Goal: Task Accomplishment & Management: Use online tool/utility

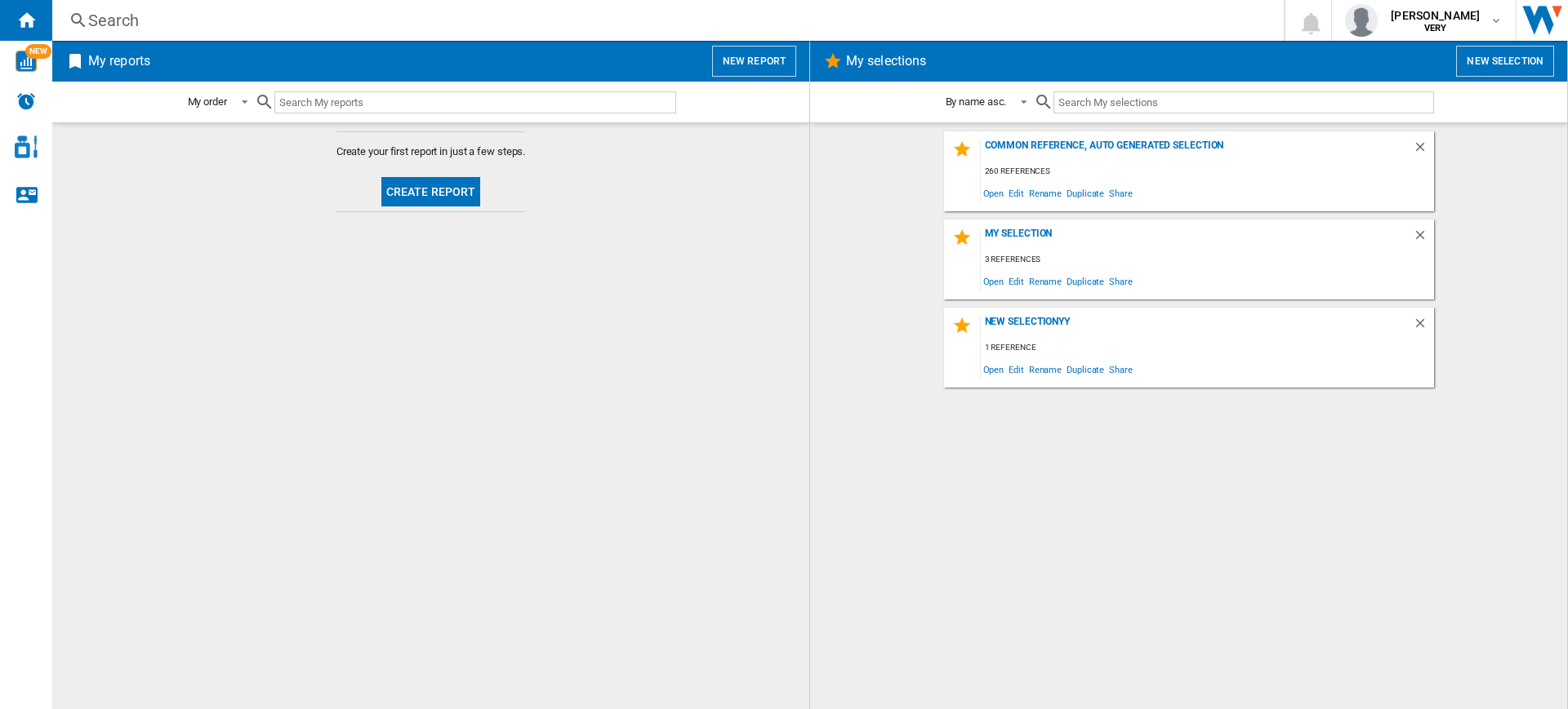
click at [771, 56] on button "New report" at bounding box center [754, 61] width 84 height 31
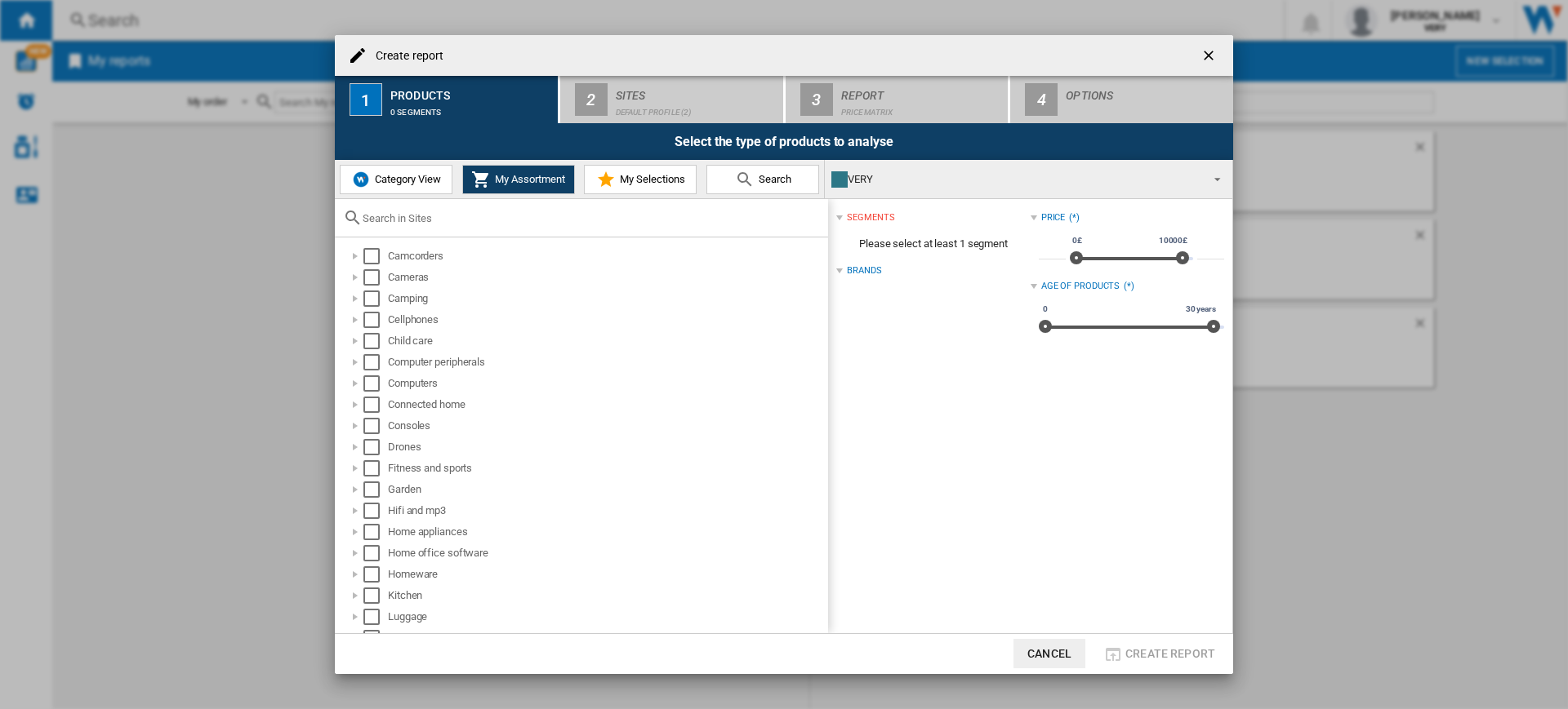
click at [428, 181] on span "Category View" at bounding box center [406, 179] width 70 height 12
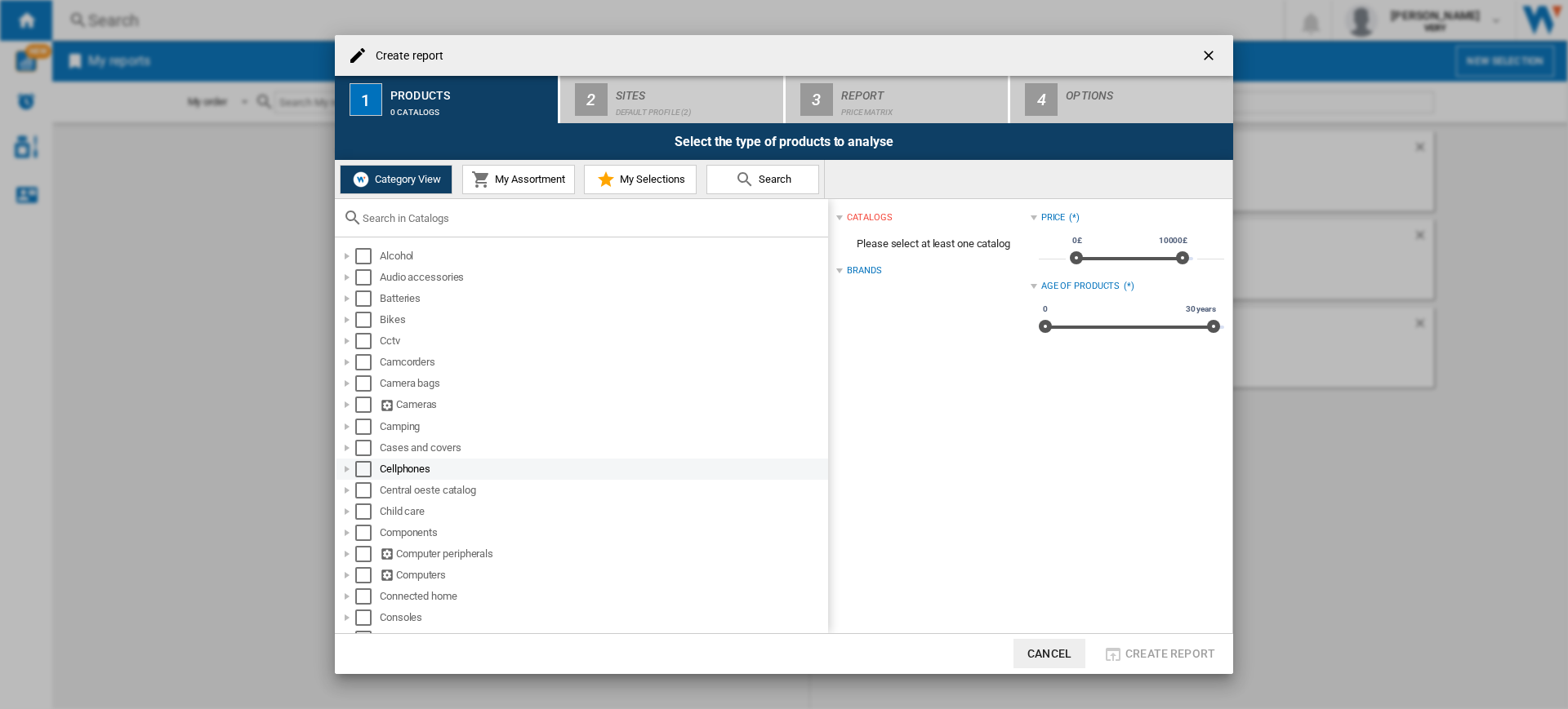
scroll to position [135, 0]
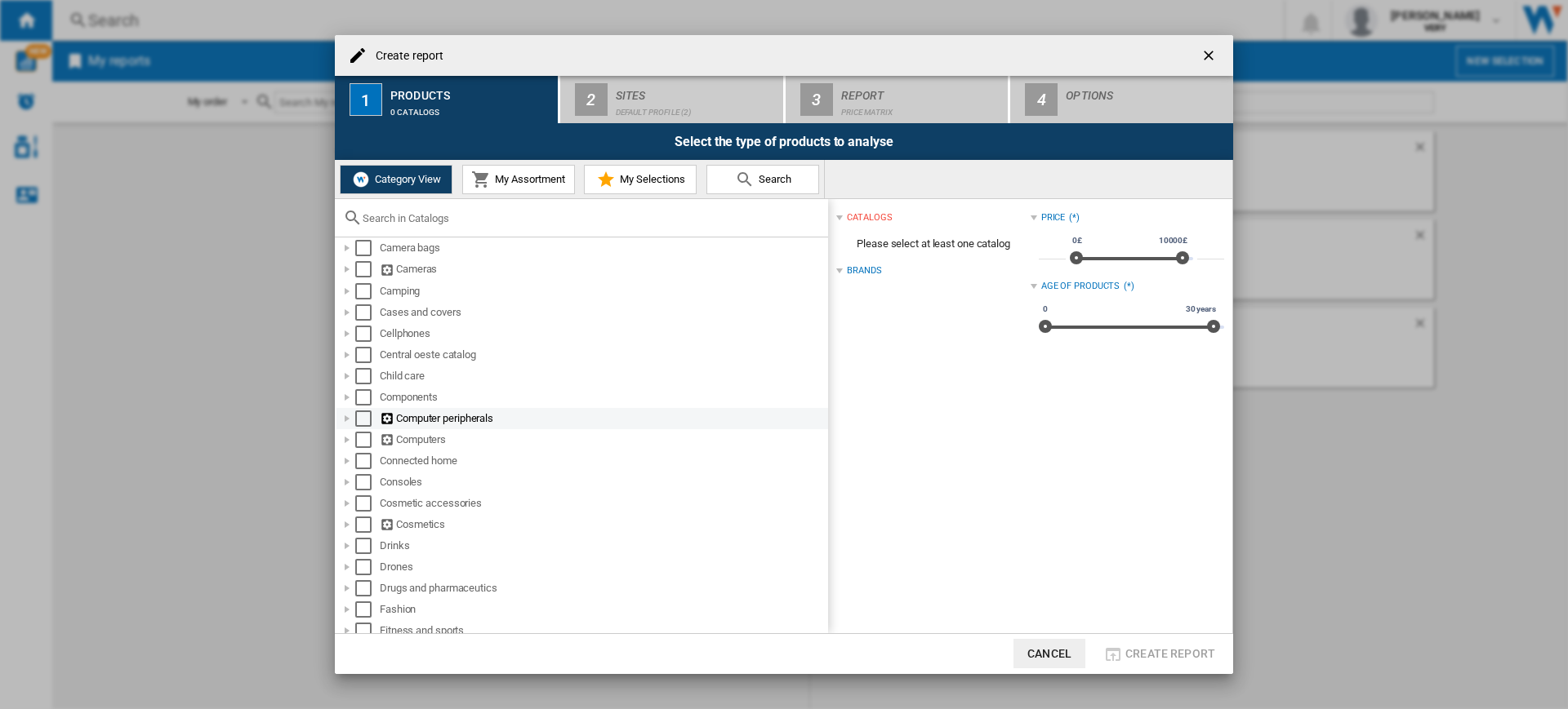
click at [356, 408] on div "Computer peripherals" at bounding box center [583, 419] width 492 height 21
click at [359, 425] on div "Select" at bounding box center [363, 418] width 16 height 16
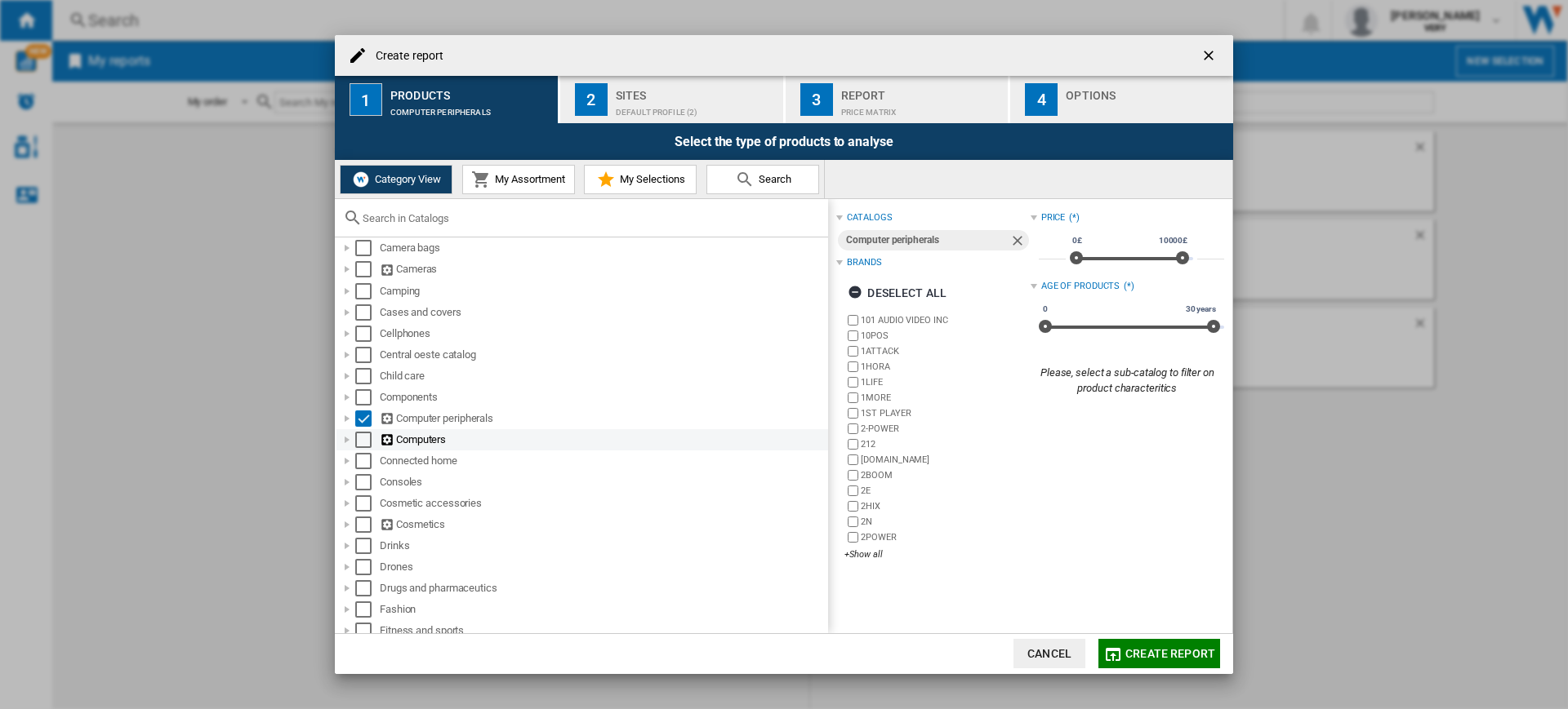
click at [362, 434] on div "Select" at bounding box center [363, 440] width 16 height 16
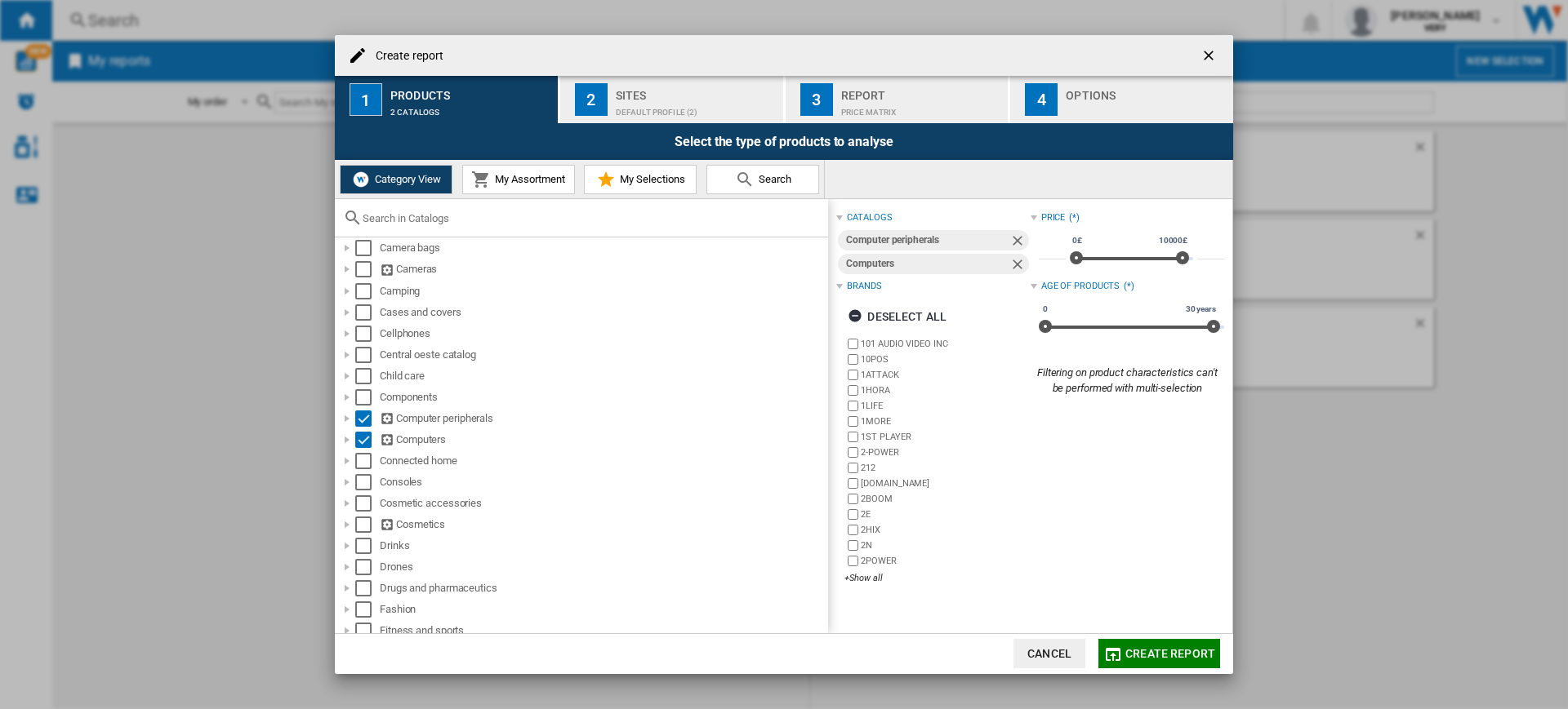
click at [666, 135] on div "Select the type of products to analyse" at bounding box center [784, 141] width 898 height 37
click at [698, 105] on div "Default profile (2)" at bounding box center [696, 108] width 161 height 17
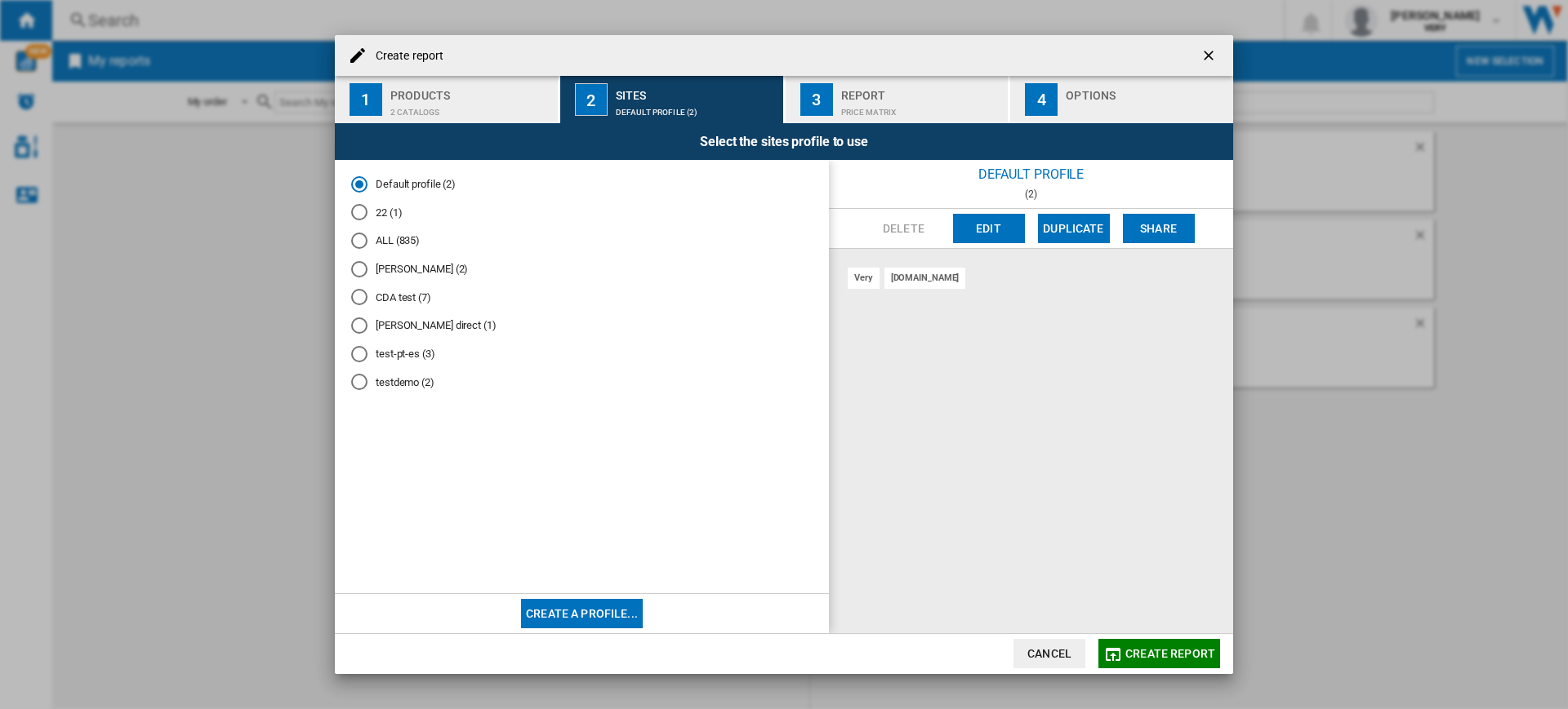
click at [412, 379] on md-radio-button "testdemo (2)" at bounding box center [582, 382] width 462 height 15
click at [970, 229] on button "Edit" at bounding box center [989, 228] width 72 height 29
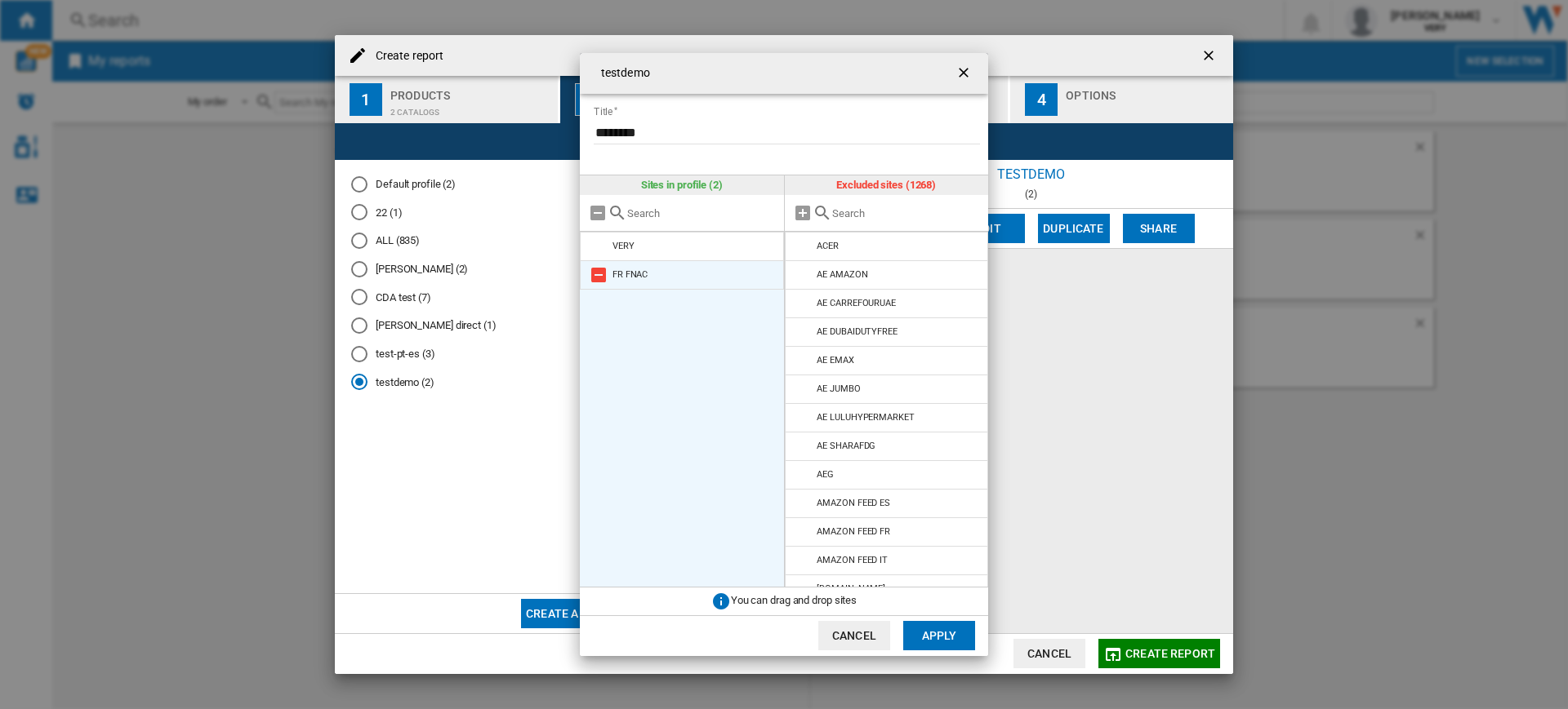
click at [602, 281] on md-icon at bounding box center [598, 275] width 20 height 20
click at [916, 212] on input "text" at bounding box center [906, 213] width 148 height 12
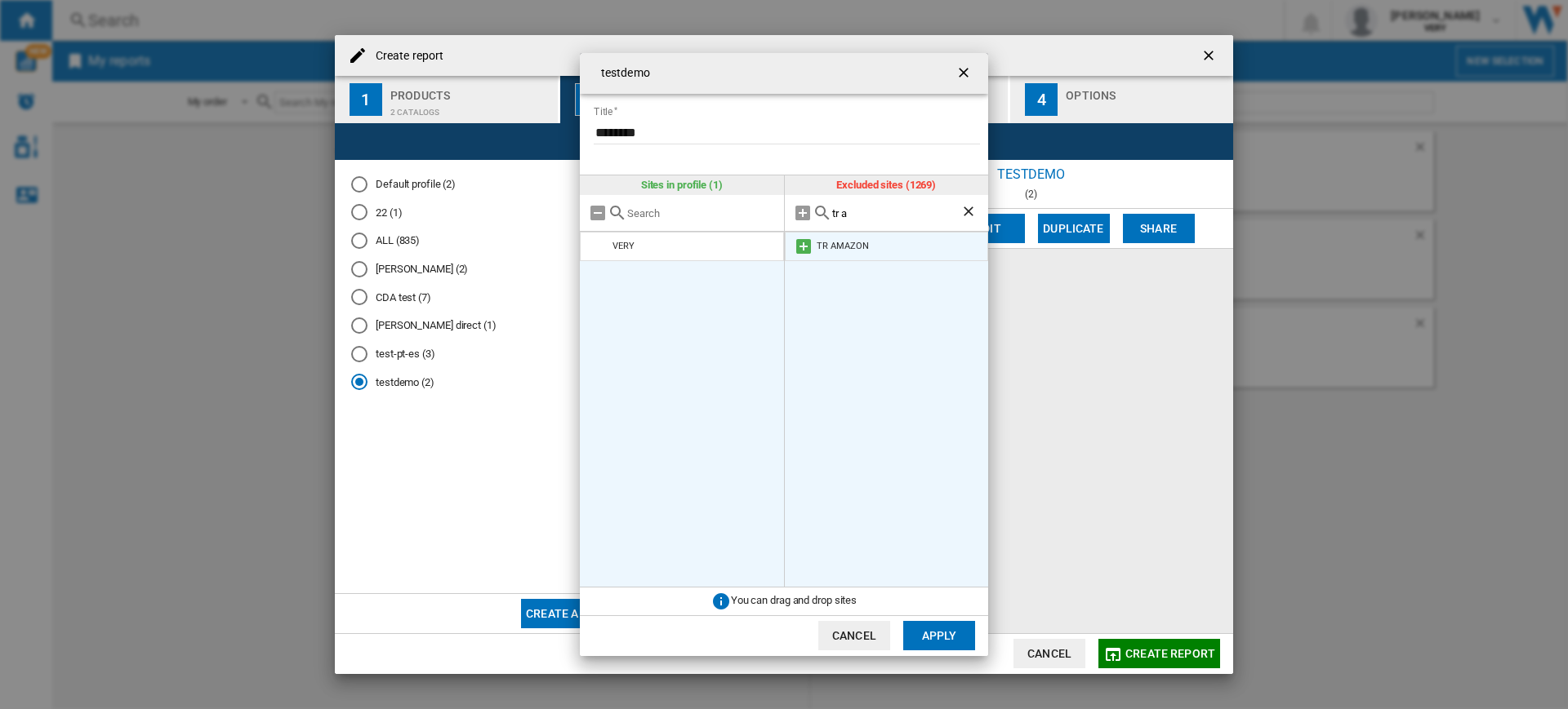
type input "tr a"
click at [807, 249] on md-icon at bounding box center [803, 246] width 20 height 20
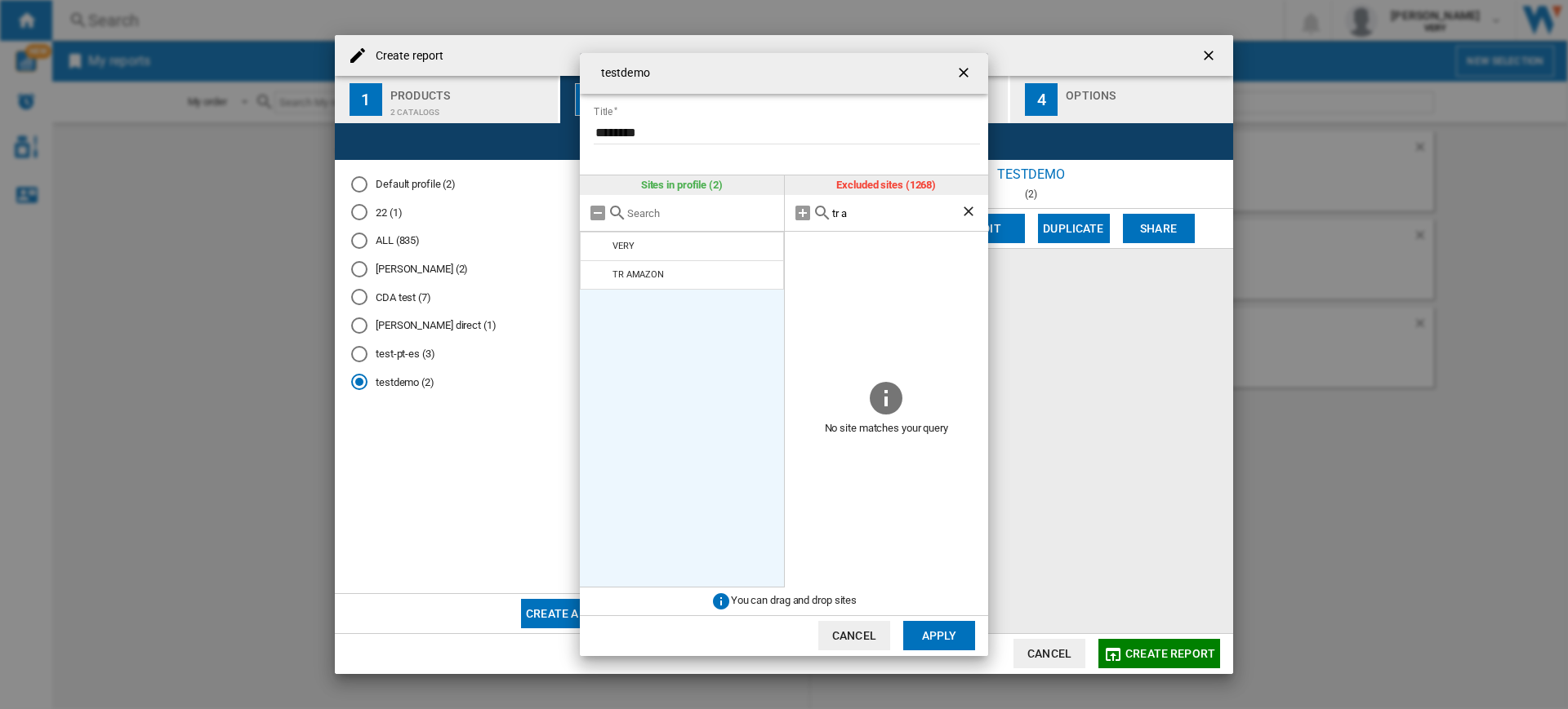
click at [936, 631] on button "Apply" at bounding box center [939, 635] width 72 height 29
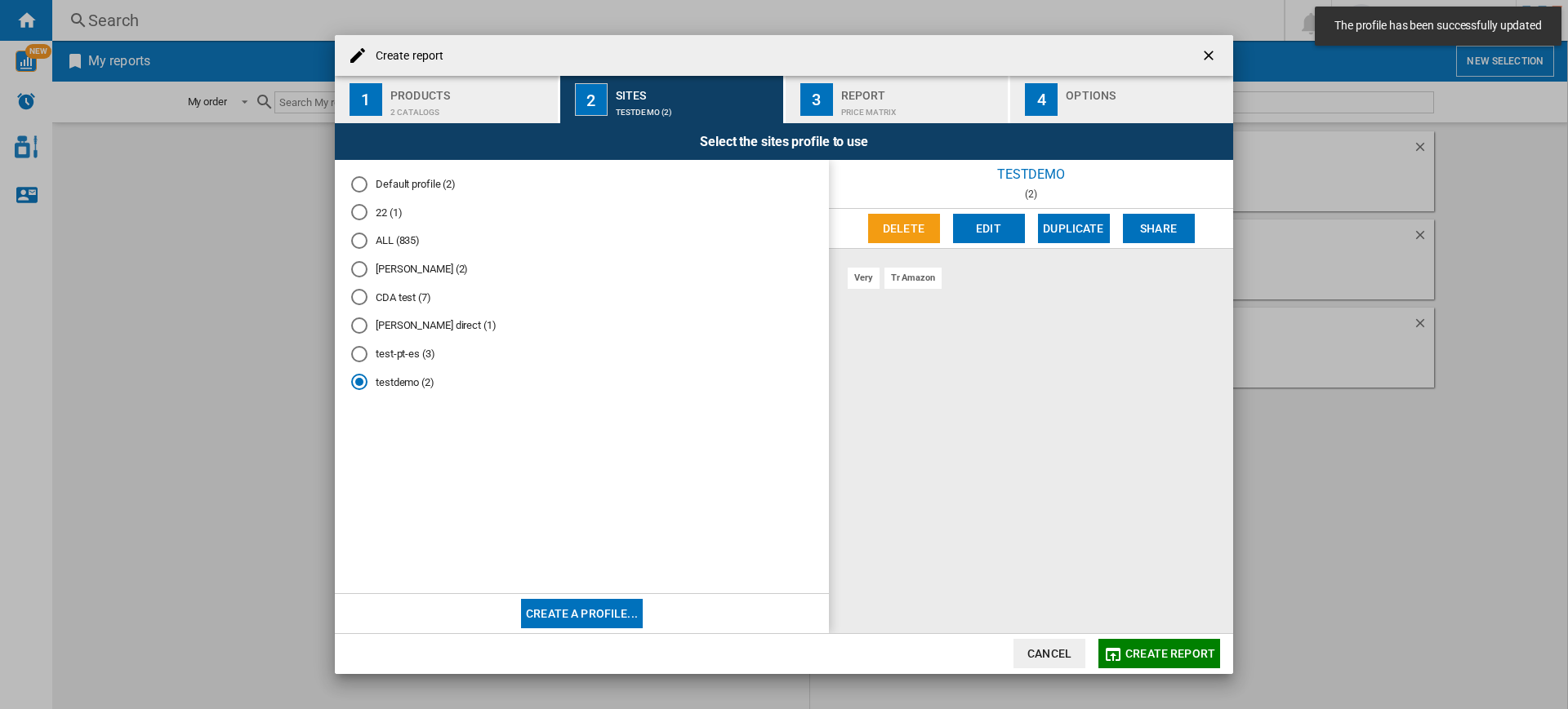
click at [1185, 654] on span "Create report" at bounding box center [1170, 654] width 90 height 13
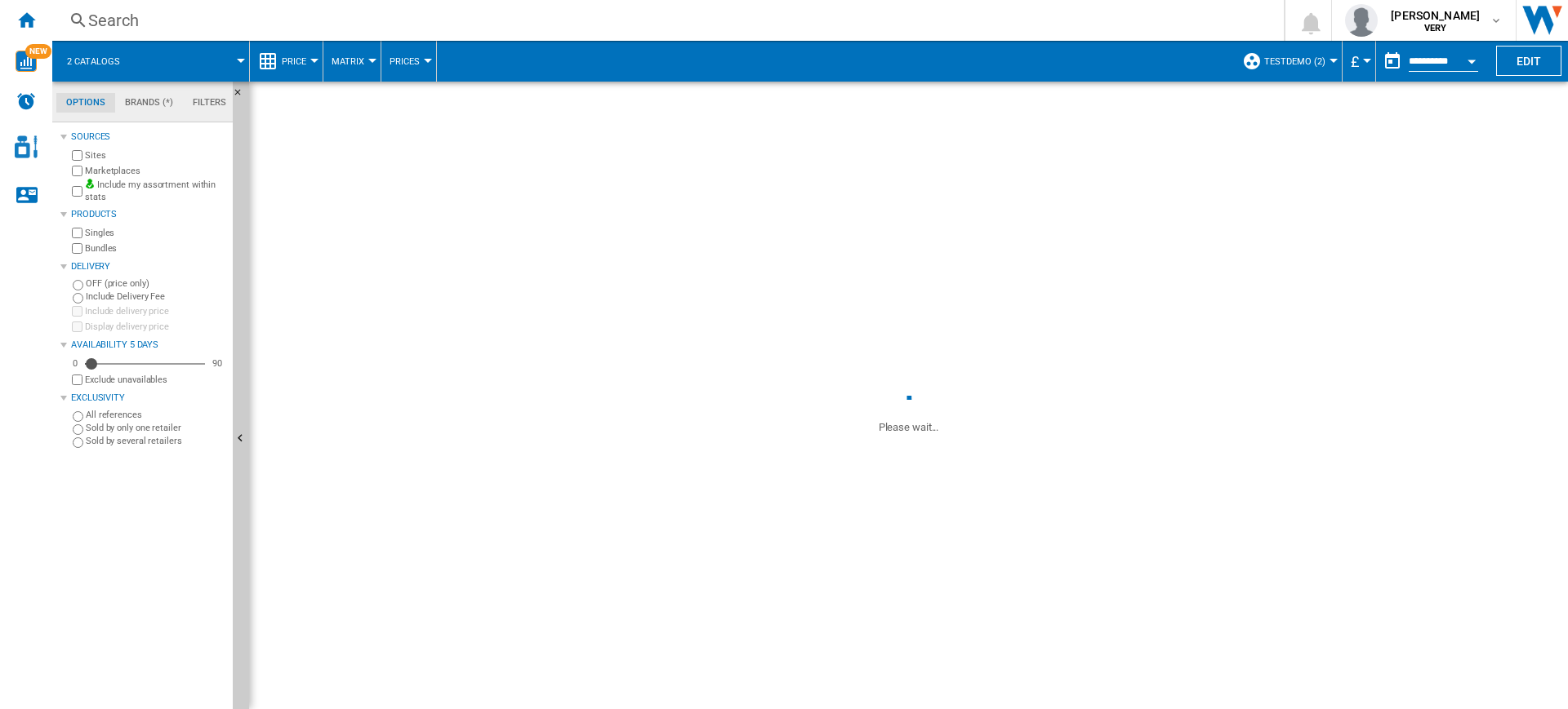
click at [305, 67] on button "Price" at bounding box center [298, 61] width 33 height 41
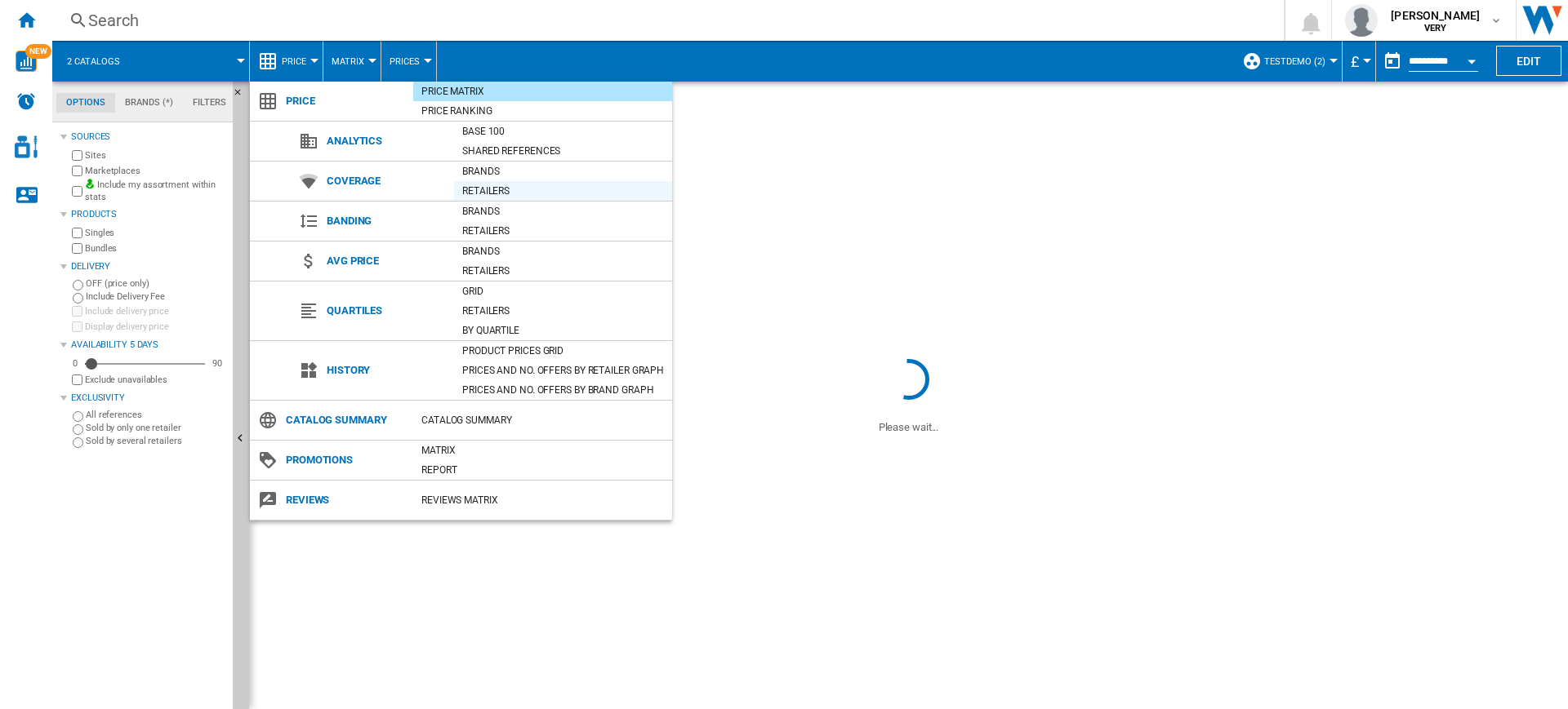
click at [552, 194] on div "Retailers" at bounding box center [563, 190] width 218 height 16
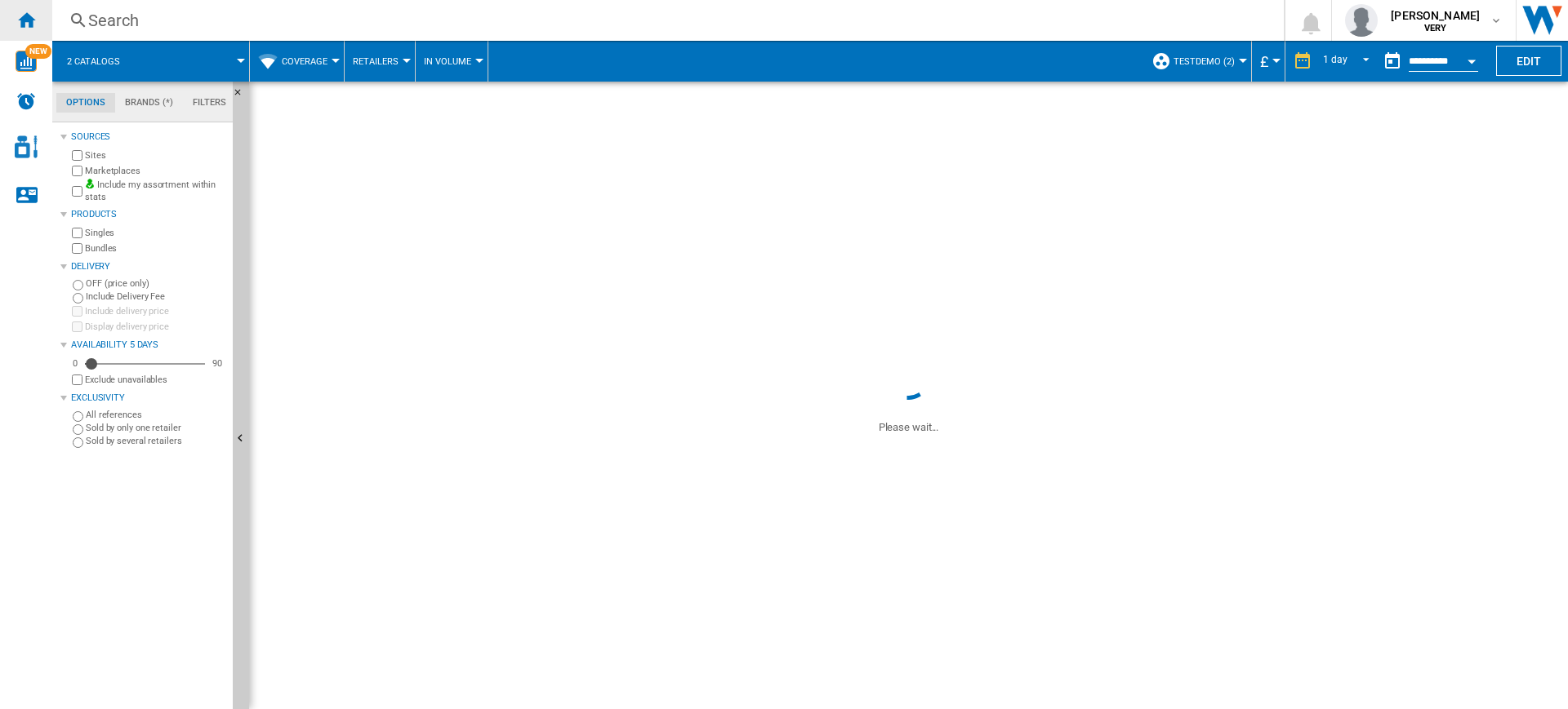
click at [27, 29] on div "Home" at bounding box center [26, 20] width 52 height 41
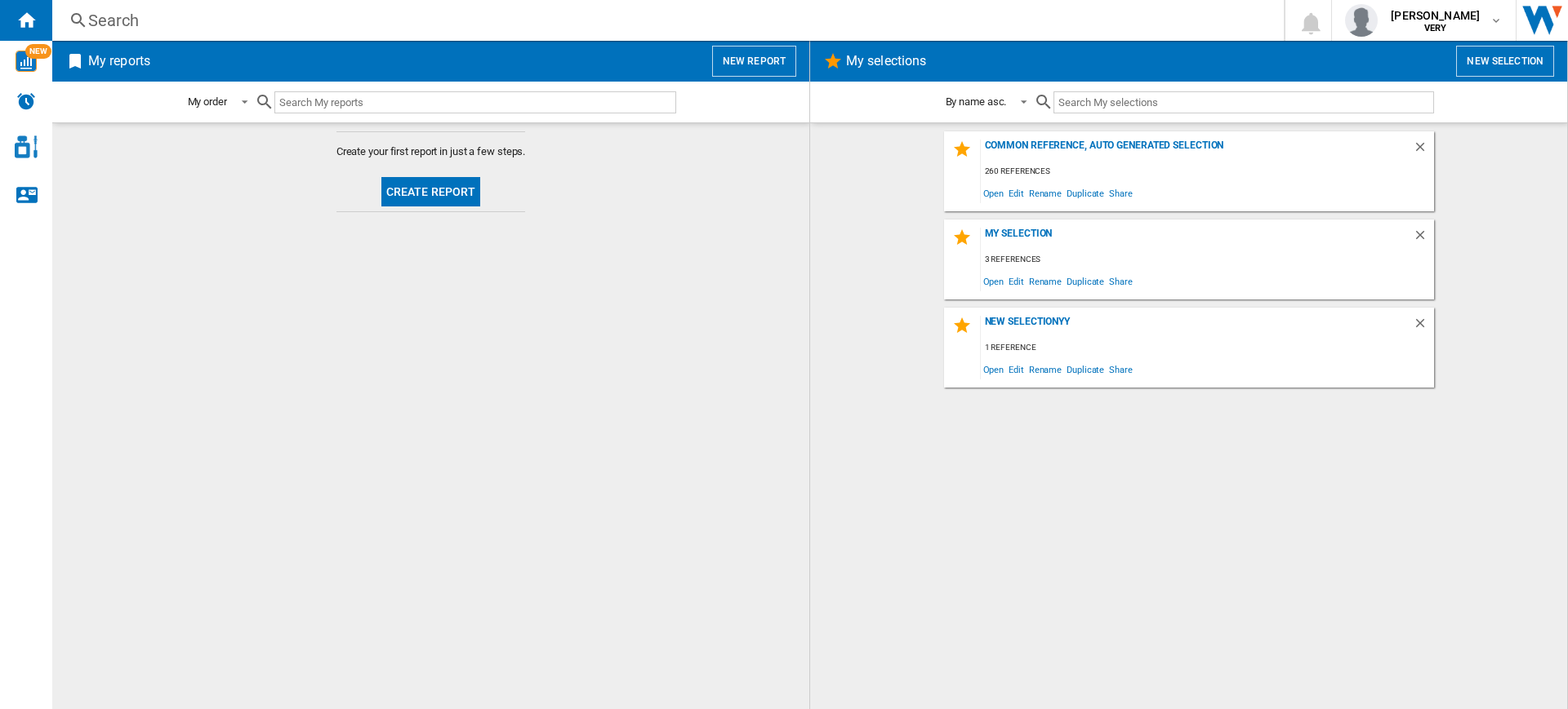
click at [720, 86] on div "My order My order By report type By name asc. By name desc." at bounding box center [430, 101] width 757 height 41
click at [774, 57] on button "New report" at bounding box center [754, 61] width 84 height 31
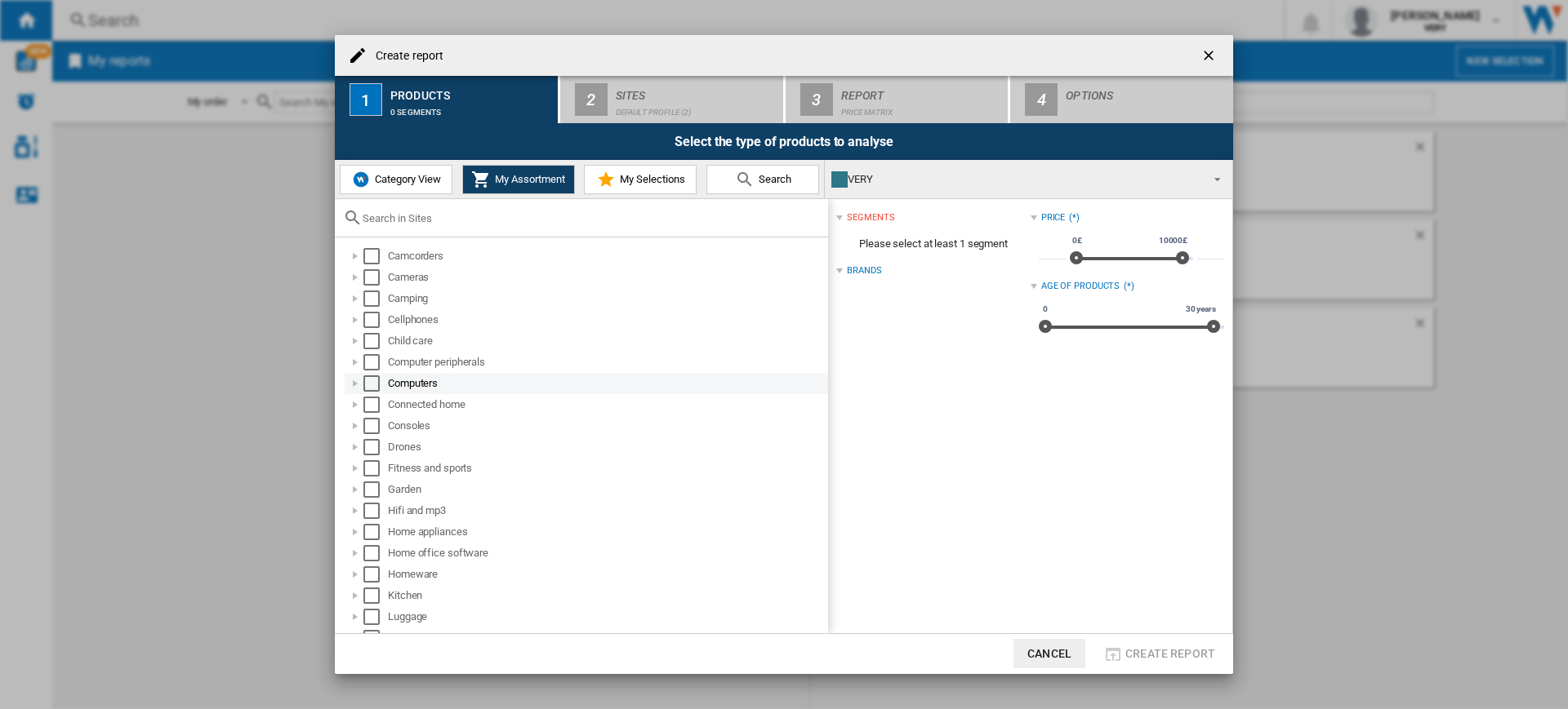
click at [359, 383] on div at bounding box center [355, 383] width 16 height 16
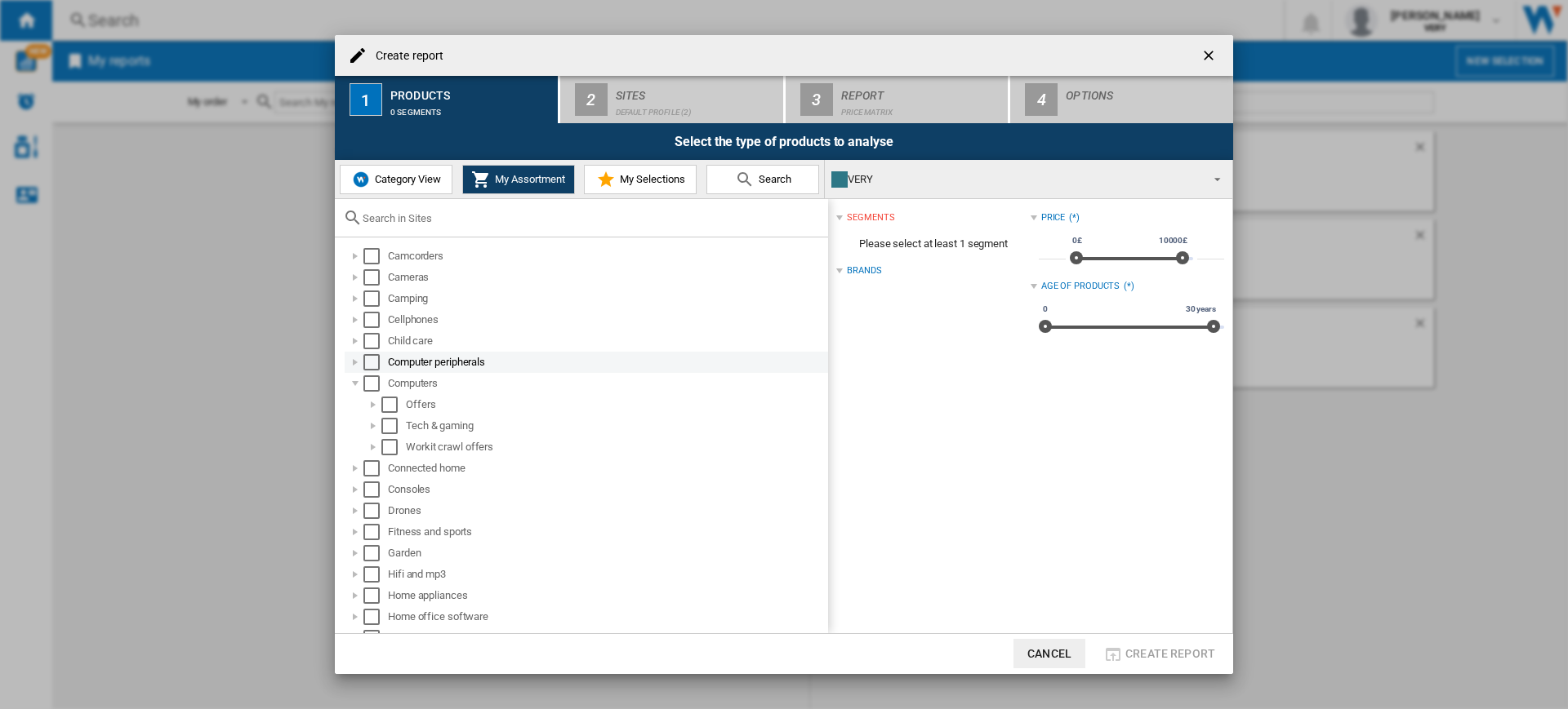
click at [360, 354] on div at bounding box center [355, 362] width 16 height 16
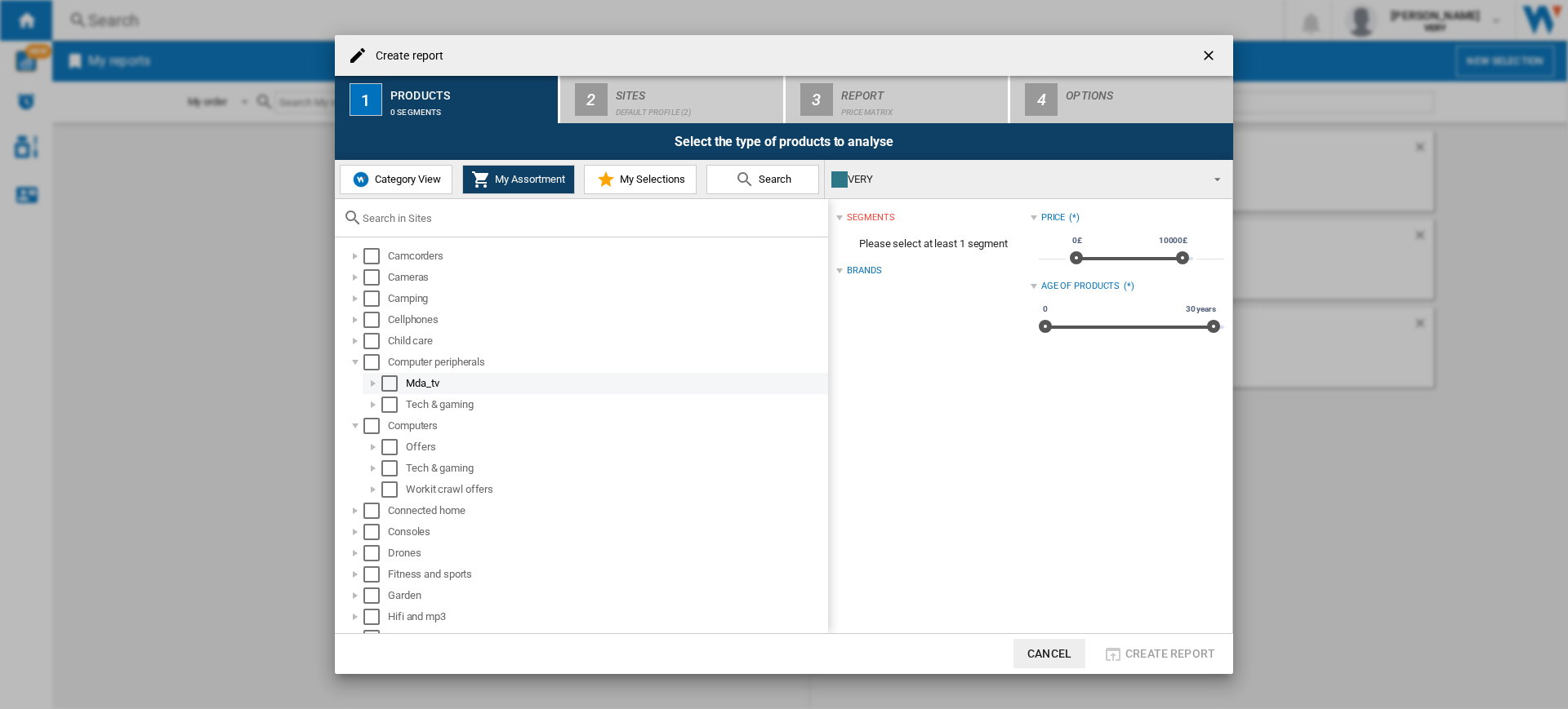
click at [374, 389] on div at bounding box center [373, 383] width 16 height 16
click at [437, 176] on span "Category View" at bounding box center [406, 179] width 70 height 12
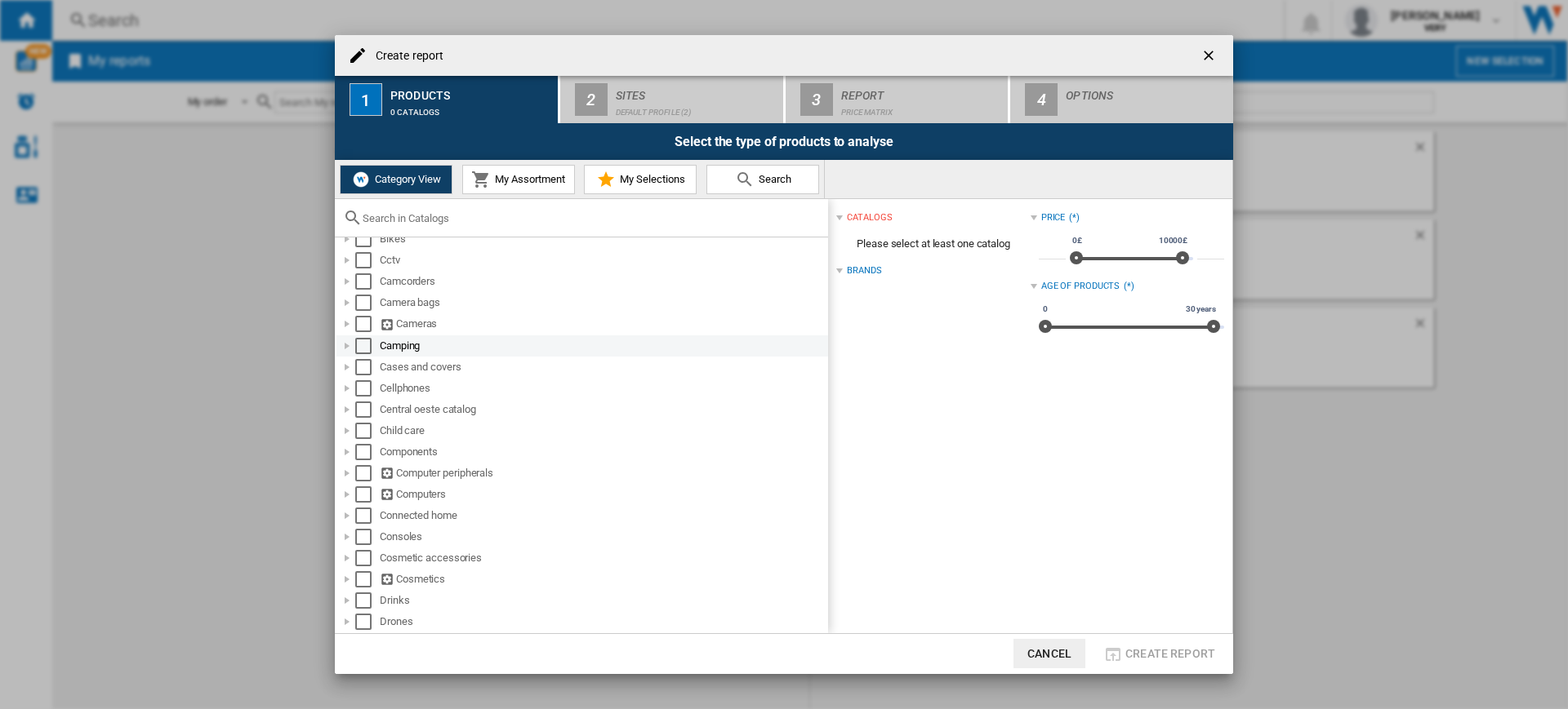
scroll to position [81, 0]
click at [347, 469] on div at bounding box center [346, 472] width 16 height 16
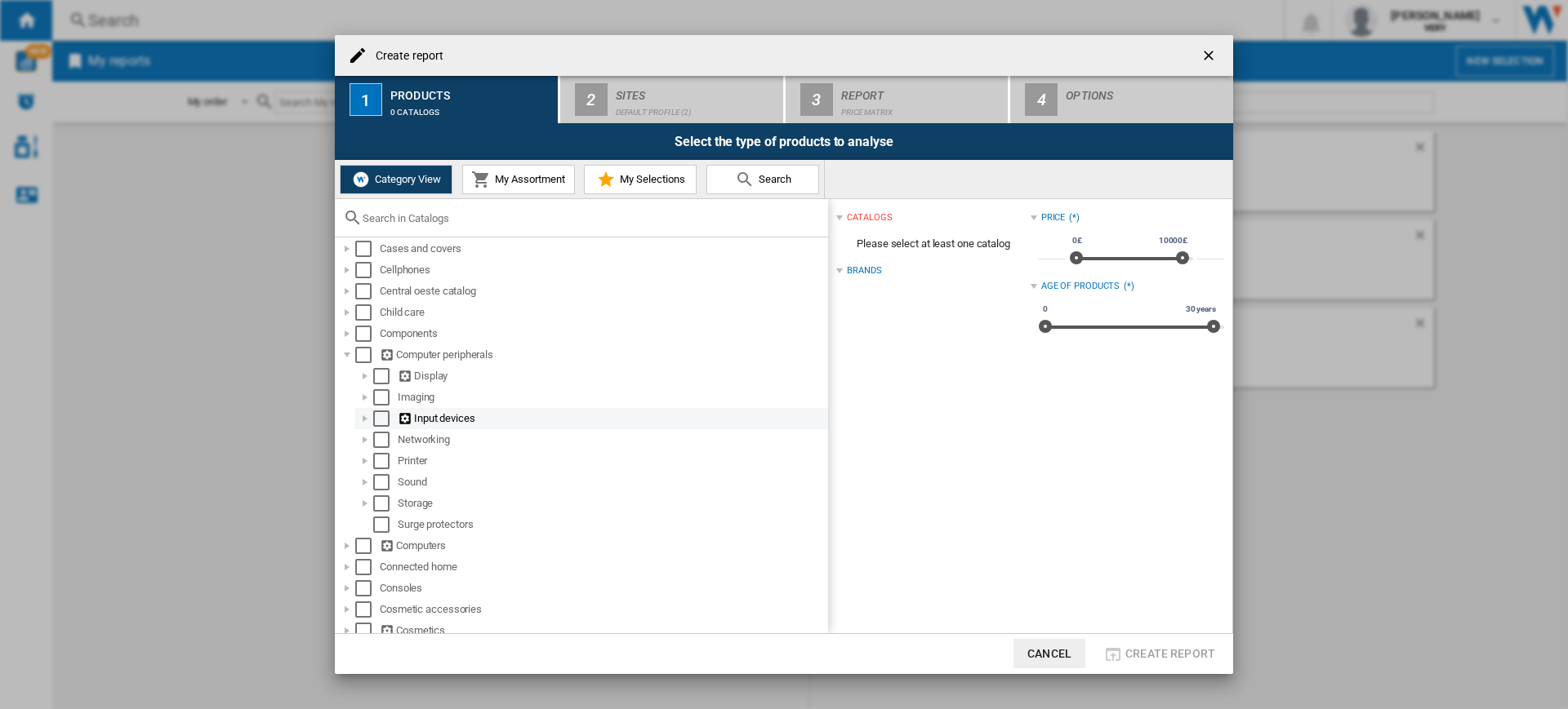
scroll to position [200, 0]
click at [373, 493] on div "Storage" at bounding box center [591, 503] width 474 height 21
click at [369, 499] on div at bounding box center [364, 502] width 16 height 16
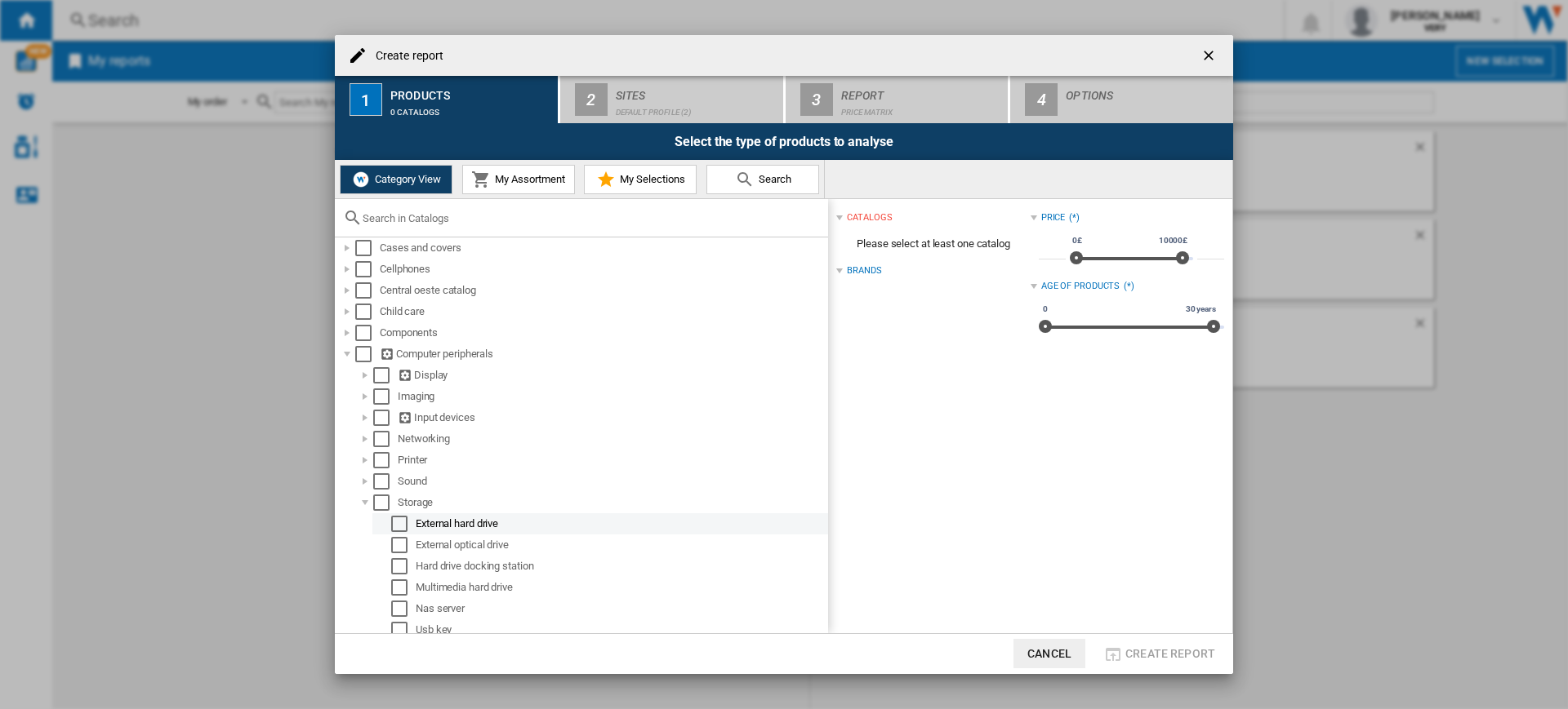
click at [398, 525] on div "Select" at bounding box center [399, 524] width 16 height 16
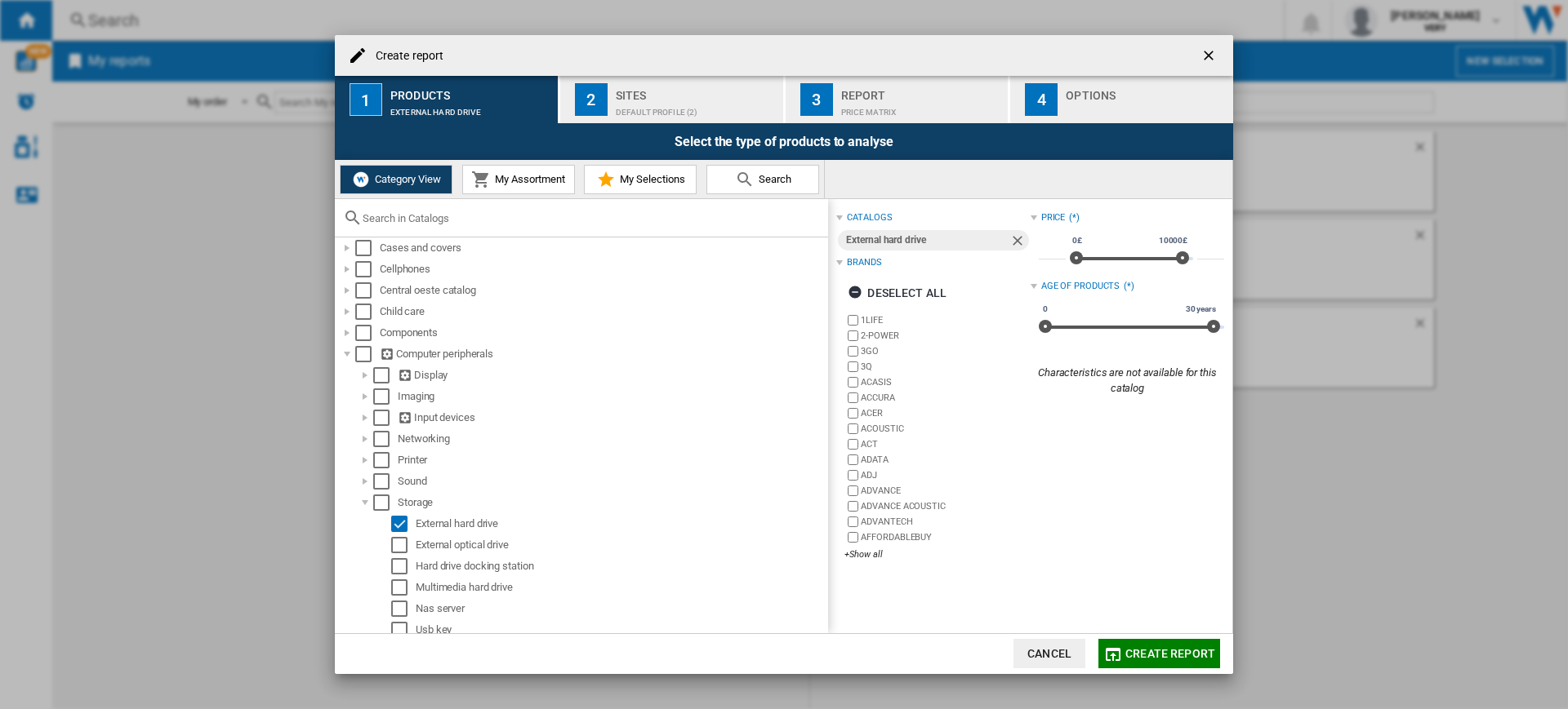
click at [699, 99] on div "Default profile (2)" at bounding box center [696, 108] width 161 height 17
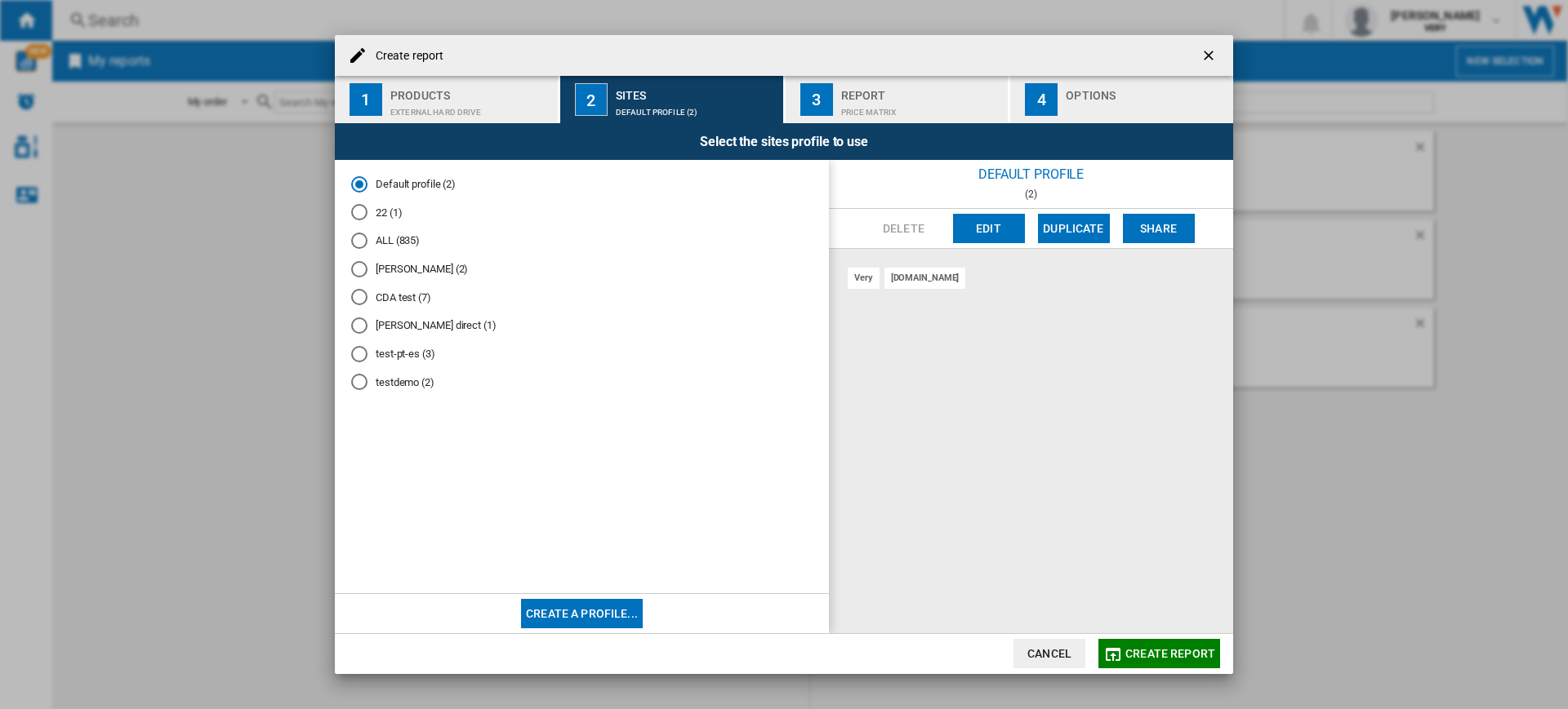
click at [427, 387] on md-radio-button "testdemo (2)" at bounding box center [582, 382] width 462 height 15
click at [1139, 655] on span "Create report" at bounding box center [1170, 654] width 90 height 13
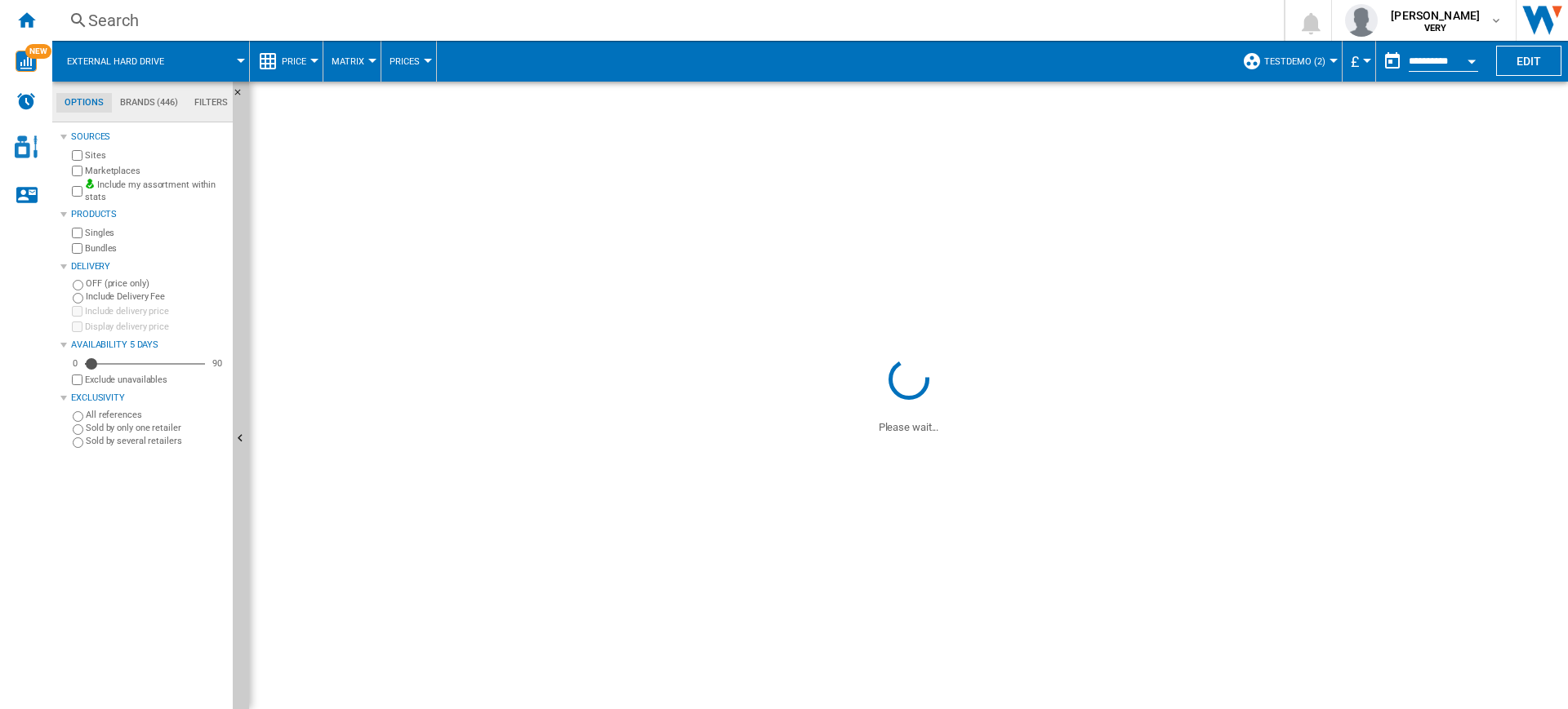
click at [299, 42] on button "Price" at bounding box center [298, 61] width 33 height 41
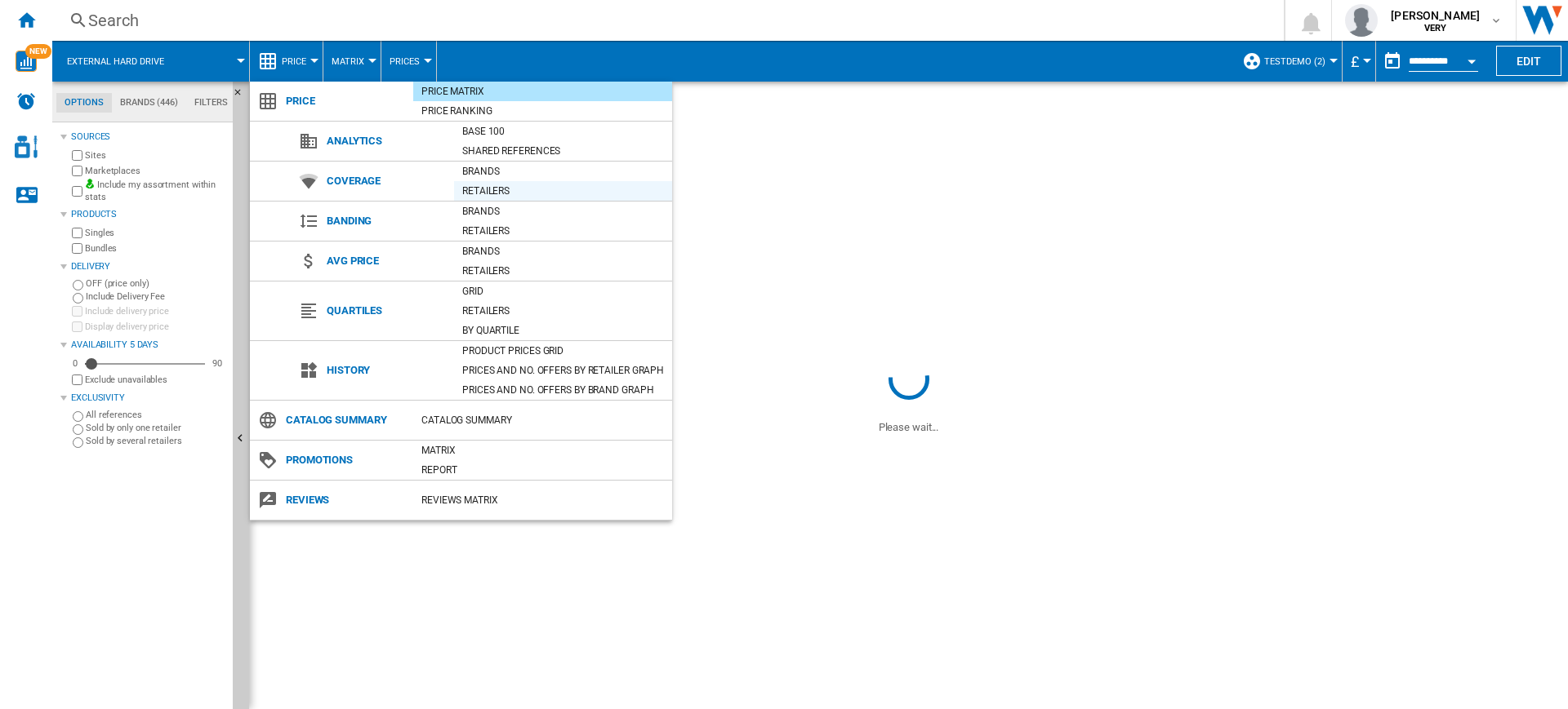
click at [515, 188] on div "Retailers" at bounding box center [563, 190] width 218 height 16
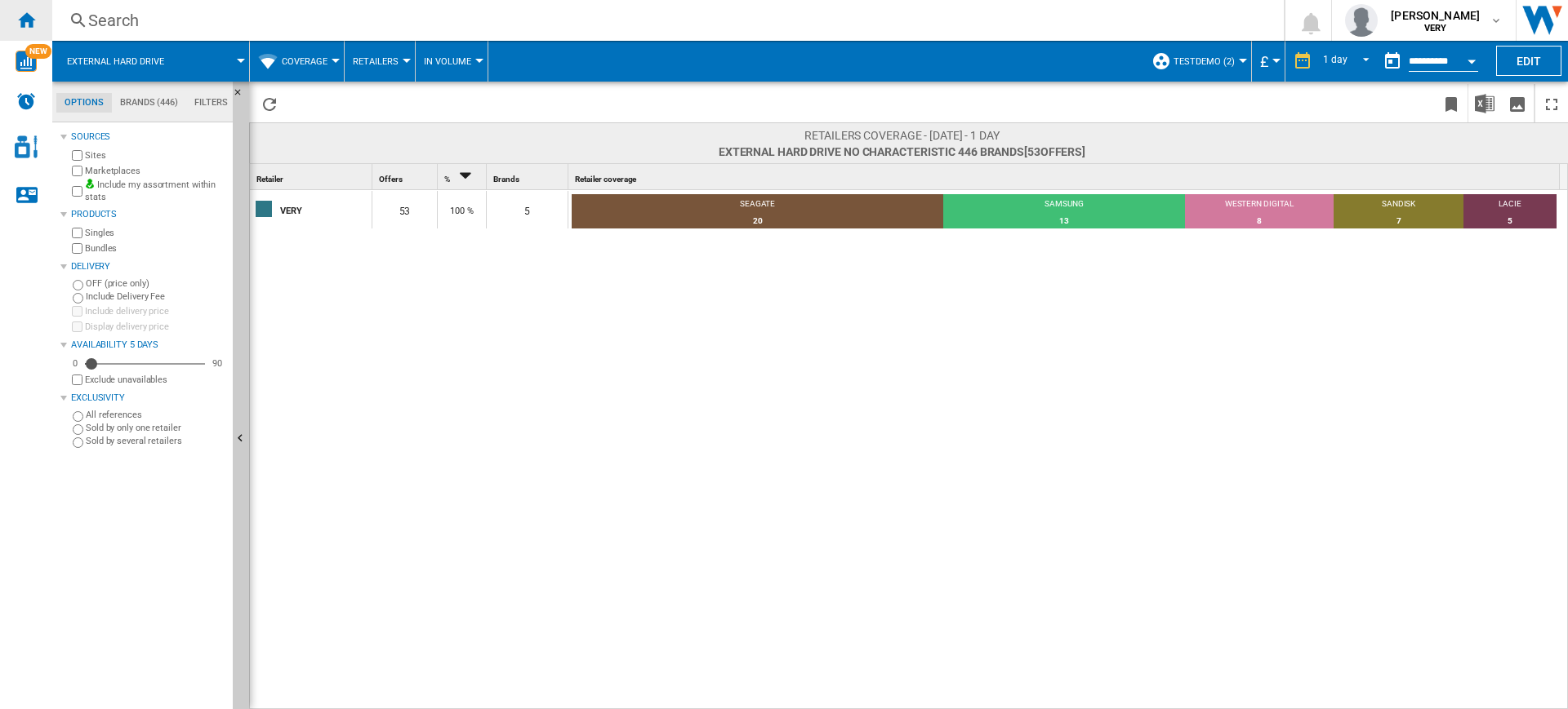
click at [43, 17] on div "Home" at bounding box center [26, 20] width 52 height 41
